Goal: Register for event/course

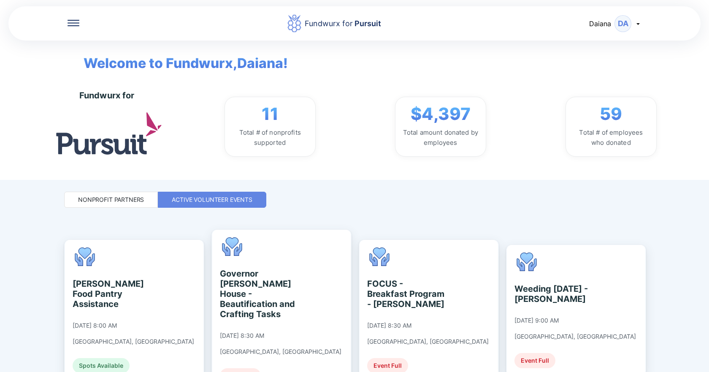
scroll to position [368, 0]
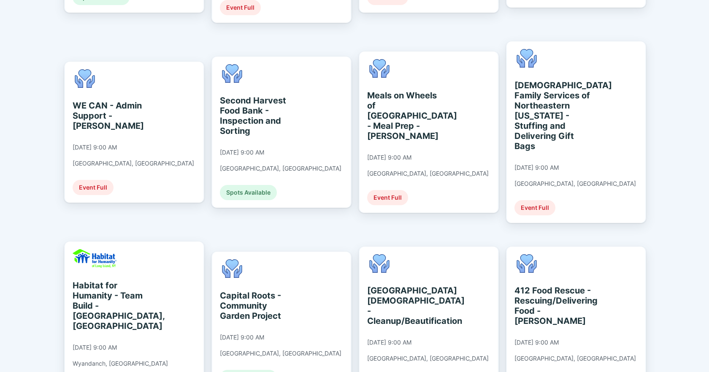
click at [684, 68] on div "Fundwurx for Pursuit Daiana DA Welcome to Fundwurx, Daiana ! Fundwurx for 11 To…" at bounding box center [354, 186] width 709 height 372
click at [671, 122] on div "Fundwurx for Pursuit Daiana DA Welcome to Fundwurx, Daiana ! Fundwurx for 11 To…" at bounding box center [354, 186] width 709 height 372
click at [688, 133] on div "Fundwurx for Pursuit Daiana DA Welcome to Fundwurx, Daiana ! Fundwurx for 11 To…" at bounding box center [354, 186] width 709 height 372
click at [674, 132] on div "Fundwurx for Pursuit Daiana DA Welcome to Fundwurx, Daiana ! Fundwurx for 11 To…" at bounding box center [354, 186] width 709 height 372
click at [665, 138] on div "Fundwurx for Pursuit Daiana DA Welcome to Fundwurx, Daiana ! Fundwurx for 11 To…" at bounding box center [354, 186] width 709 height 372
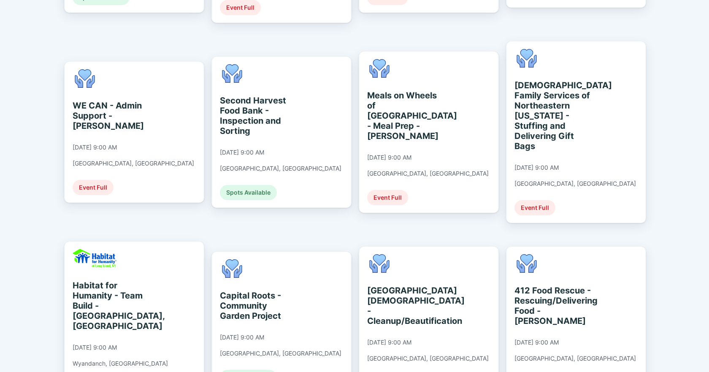
click at [665, 138] on div "Fundwurx for Pursuit Daiana DA Welcome to Fundwurx, Daiana ! Fundwurx for 11 To…" at bounding box center [354, 186] width 709 height 372
click at [696, 243] on div "Fundwurx for Pursuit Daiana DA Welcome to Fundwurx, Daiana ! Fundwurx for 11 To…" at bounding box center [354, 186] width 709 height 372
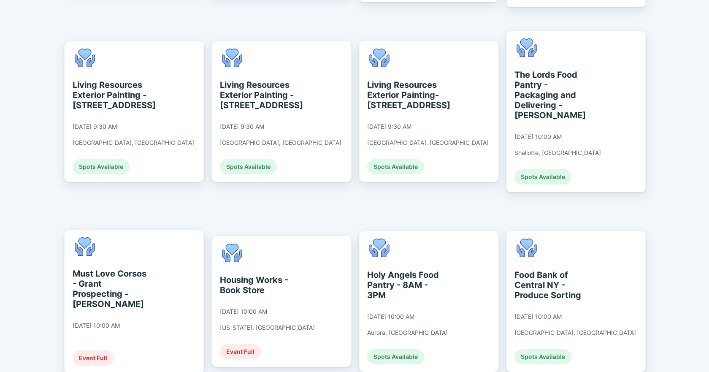
scroll to position [959, 0]
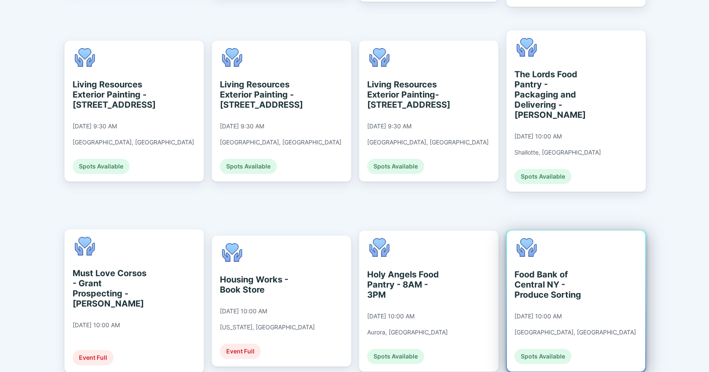
click at [552, 269] on div "Food Bank of Central NY - Produce Sorting" at bounding box center [553, 284] width 77 height 30
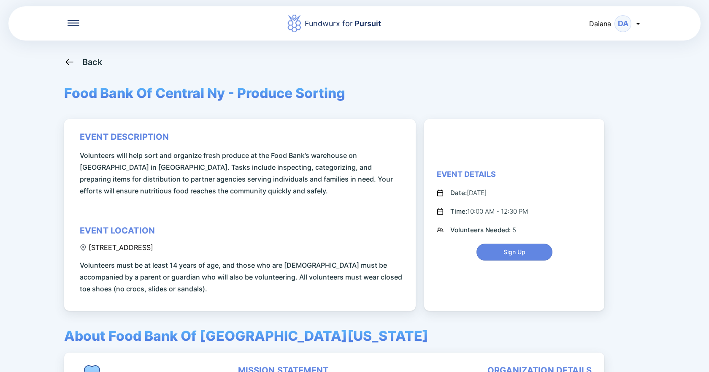
click at [365, 72] on div "Back Food Bank Of Central Ny - Produce Sorting event description Volunteers wil…" at bounding box center [354, 243] width 581 height 372
click at [486, 72] on div "Back Food Bank Of Central Ny - Produce Sorting event description Volunteers wil…" at bounding box center [354, 243] width 581 height 372
click at [658, 111] on div "Fundwurx for Pursuit Daiana DA Back Food Bank Of Central Ny - Produce Sorting e…" at bounding box center [354, 186] width 709 height 372
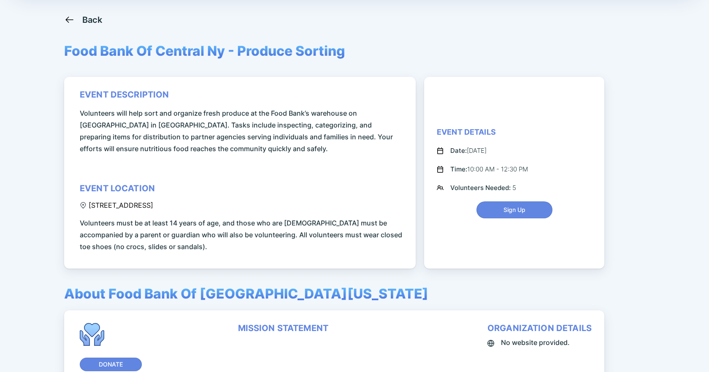
click at [413, 69] on div "Back Food Bank Of Central Ny - Produce Sorting event description Volunteers wil…" at bounding box center [354, 200] width 581 height 372
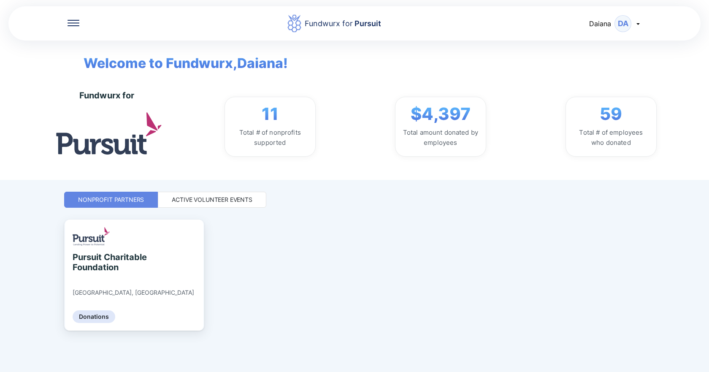
click at [696, 119] on div "Fundwurx for 11 Total # of nonprofits supported $4,397 Total amount donated by …" at bounding box center [386, 126] width 647 height 106
click at [638, 194] on div "Nonprofit Partners Active Volunteer Events" at bounding box center [354, 200] width 581 height 16
click at [209, 200] on div "Active Volunteer Events" at bounding box center [212, 200] width 81 height 8
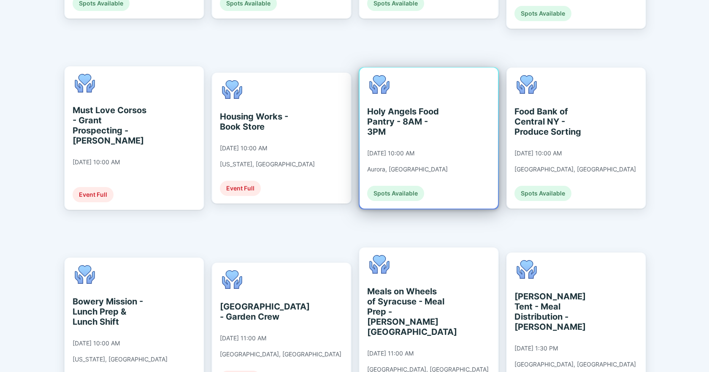
scroll to position [1132, 0]
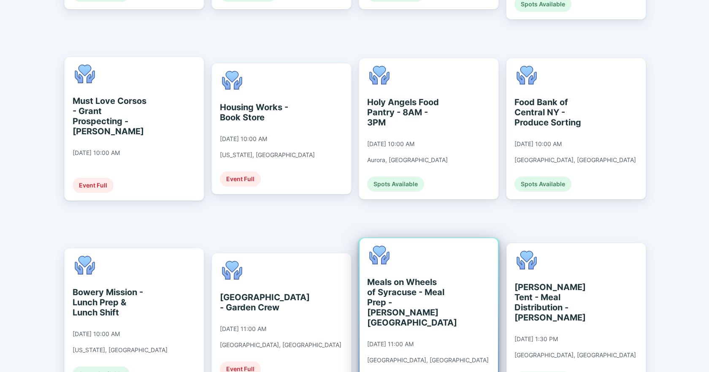
click at [405, 277] on div "Meals on Wheels of Syracuse - Meal Prep - [PERSON_NAME][GEOGRAPHIC_DATA]" at bounding box center [405, 302] width 77 height 51
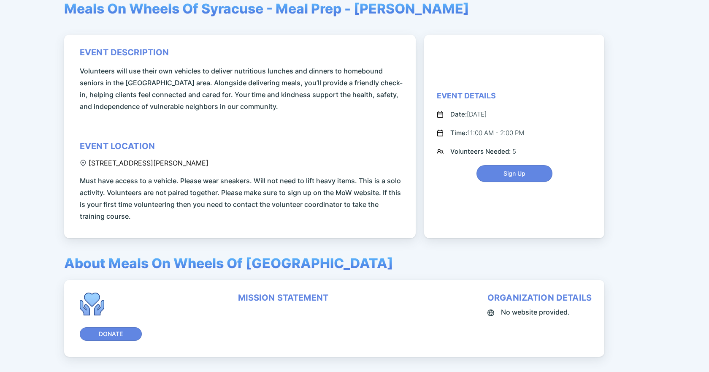
scroll to position [42, 0]
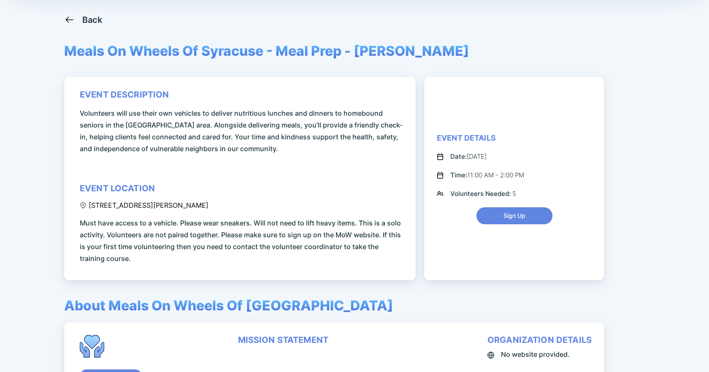
click at [305, 184] on div "event description Volunteers will use their own vehicles to deliver nutritious …" at bounding box center [241, 177] width 323 height 175
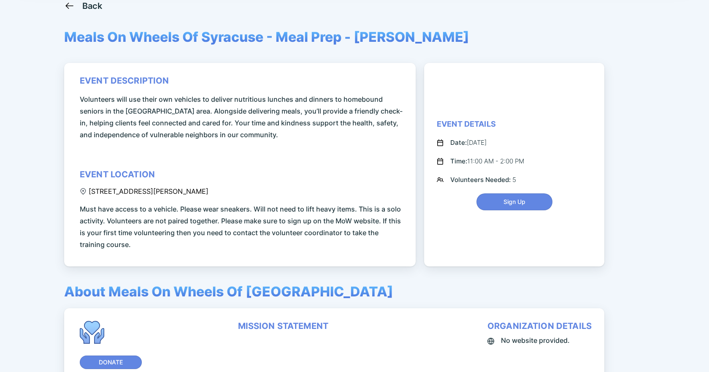
scroll to position [36, 0]
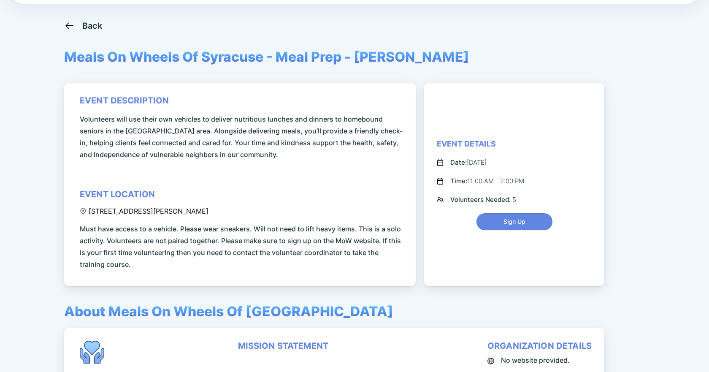
click at [690, 92] on div "Fundwurx for Pursuit Daiana DA Back Meals On Wheels Of Syracuse - Meal Prep - G…" at bounding box center [354, 186] width 709 height 372
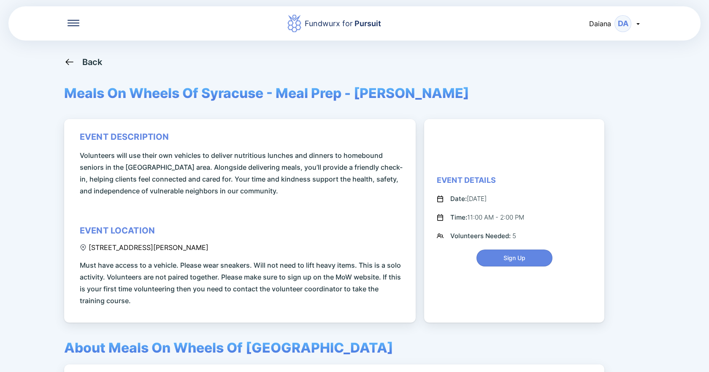
click at [68, 61] on icon at bounding box center [69, 62] width 11 height 11
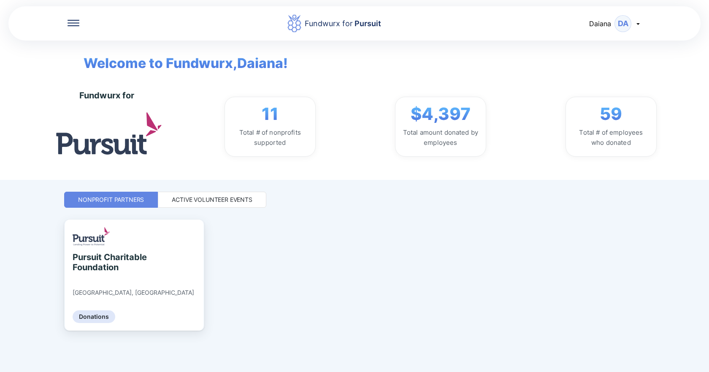
click at [193, 200] on div "Active Volunteer Events" at bounding box center [212, 200] width 81 height 8
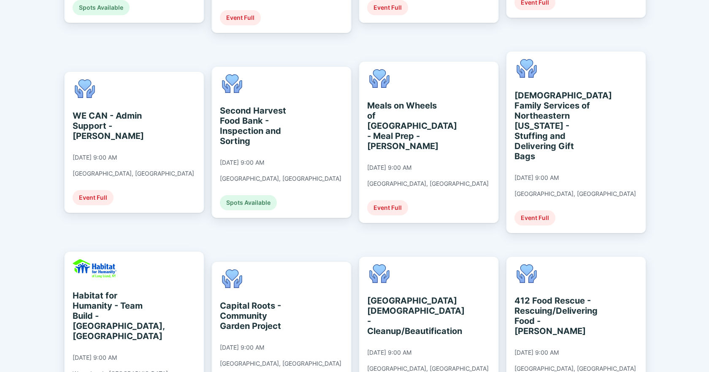
scroll to position [389, 0]
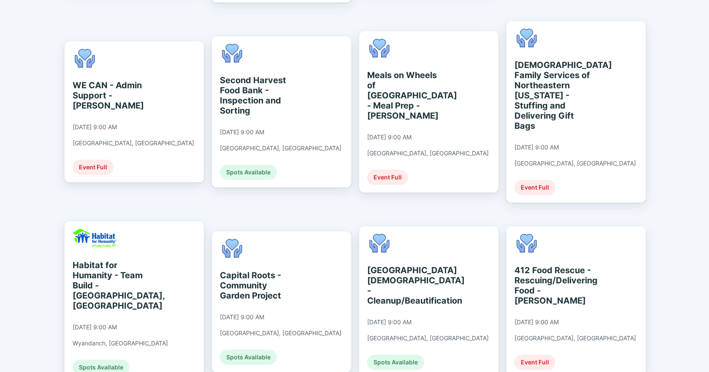
click at [677, 175] on div "Fundwurx for Pursuit Daiana DA Welcome to Fundwurx, Daiana ! Fundwurx for 11 To…" at bounding box center [354, 186] width 709 height 372
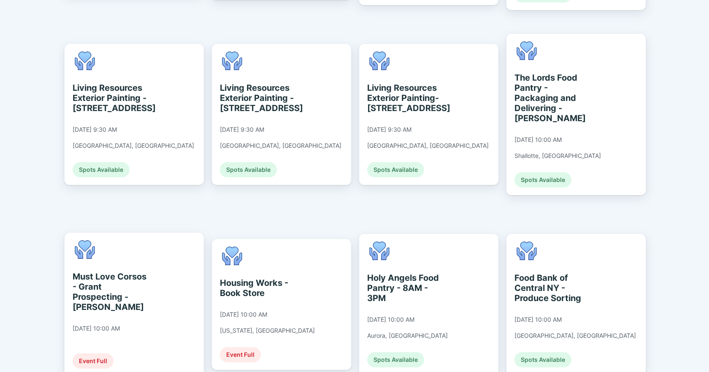
scroll to position [963, 0]
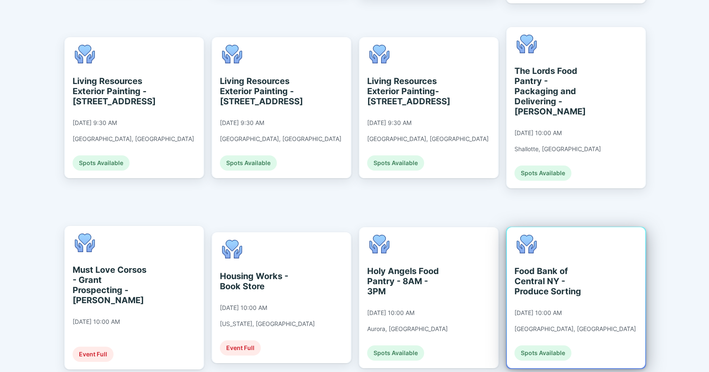
click at [540, 345] on div "Spots Available" at bounding box center [543, 352] width 57 height 15
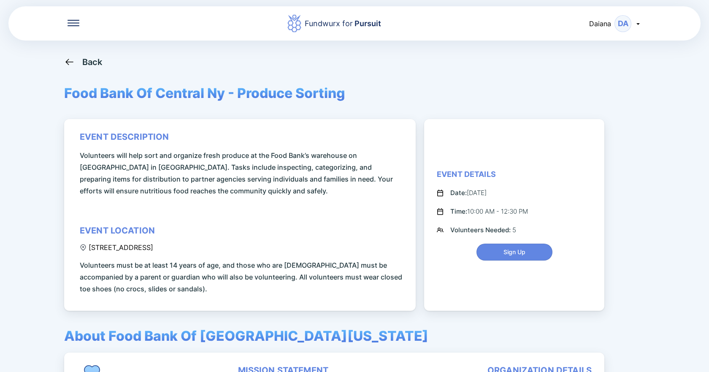
click at [66, 61] on icon at bounding box center [69, 62] width 11 height 11
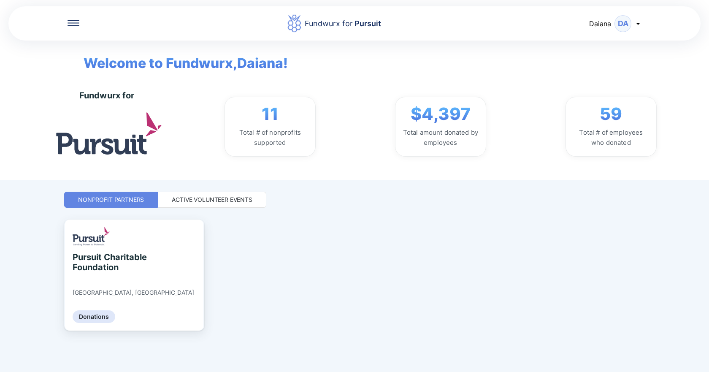
click at [205, 198] on div "Active Volunteer Events" at bounding box center [212, 200] width 81 height 8
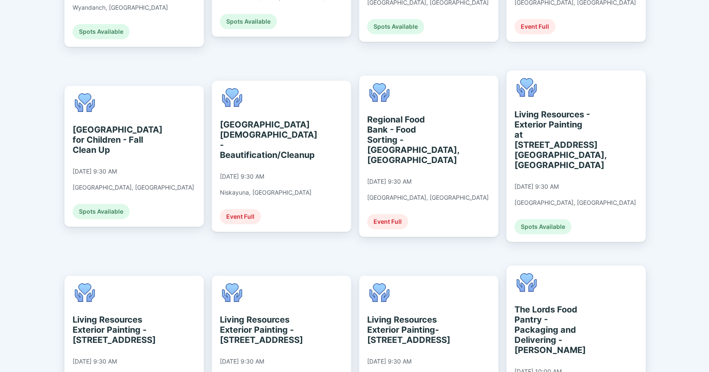
scroll to position [726, 0]
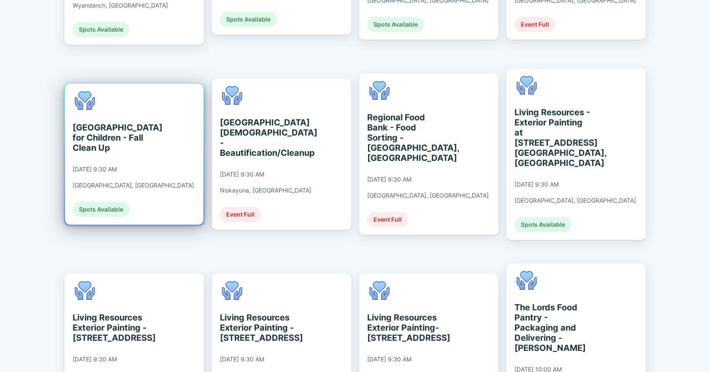
click at [109, 122] on div "[GEOGRAPHIC_DATA] for Children - Fall Clean Up" at bounding box center [111, 137] width 77 height 30
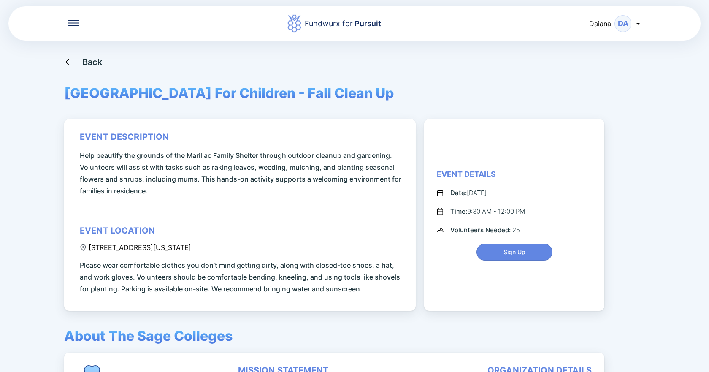
click at [68, 62] on icon at bounding box center [69, 62] width 8 height 6
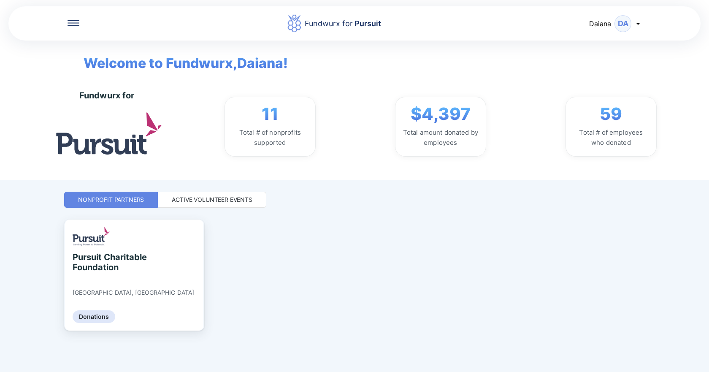
click at [204, 194] on div "Active Volunteer Events" at bounding box center [212, 200] width 109 height 16
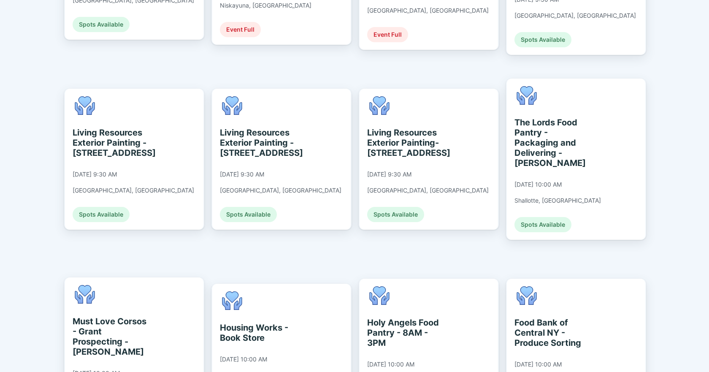
scroll to position [912, 0]
click at [680, 183] on div "Fundwurx for Pursuit Daiana DA Welcome to Fundwurx, Daiana ! Fundwurx for 11 To…" at bounding box center [354, 186] width 709 height 372
click at [696, 295] on div "Fundwurx for Pursuit Daiana DA Welcome to Fundwurx, Daiana ! Fundwurx for 11 To…" at bounding box center [354, 186] width 709 height 372
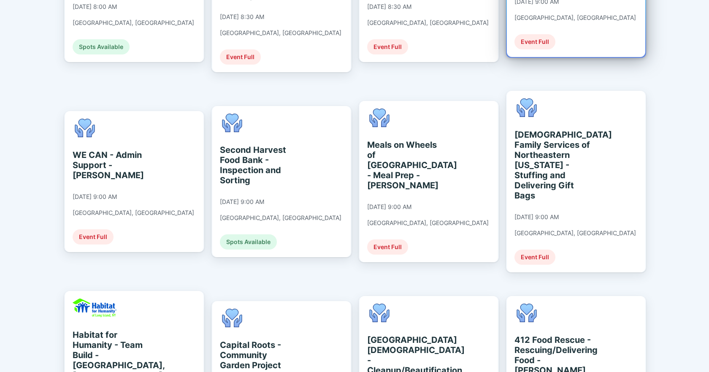
scroll to position [321, 0]
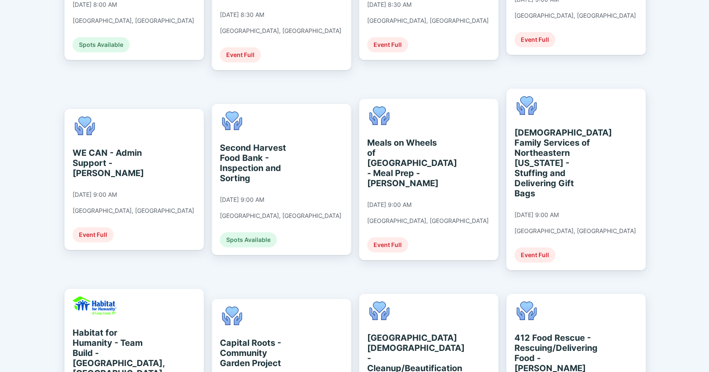
click at [697, 185] on div "Fundwurx for Pursuit Daiana DA Welcome to Fundwurx, Daiana ! Fundwurx for 11 To…" at bounding box center [354, 186] width 709 height 372
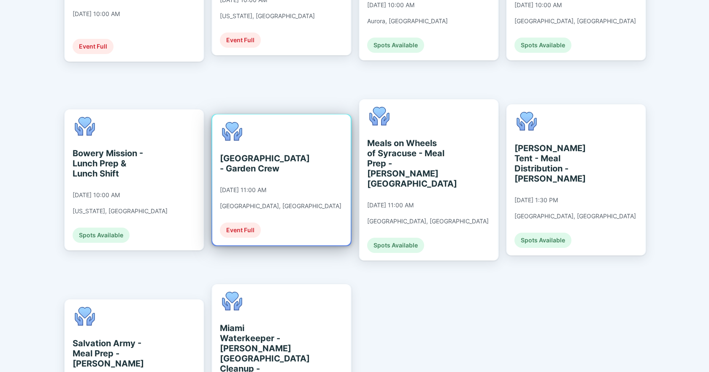
scroll to position [1267, 0]
